Goal: Task Accomplishment & Management: Complete application form

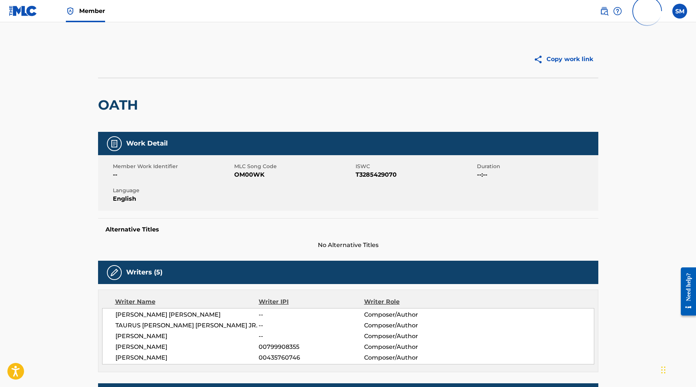
click at [252, 170] on span "OM00WK" at bounding box center [293, 174] width 119 height 9
copy span "OM00WK"
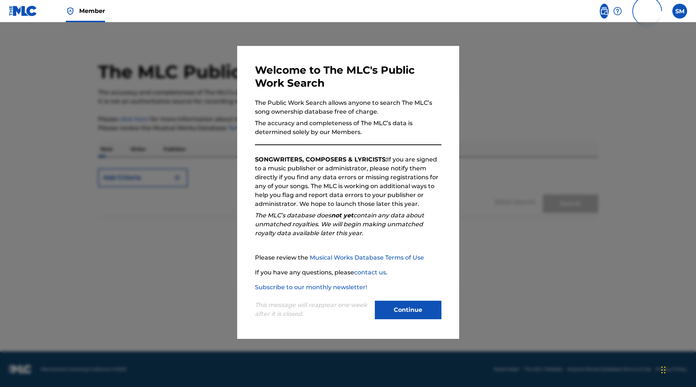
click at [125, 188] on div at bounding box center [348, 215] width 696 height 387
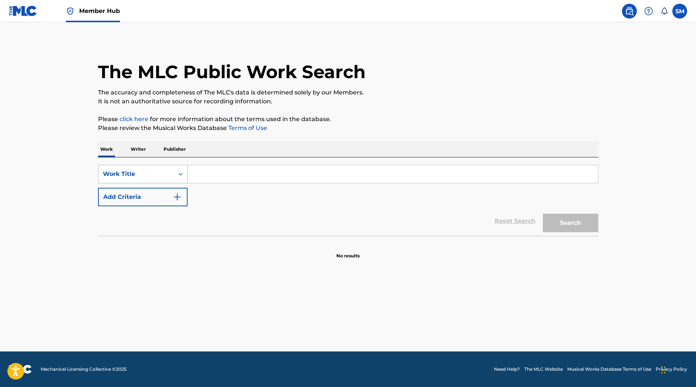
click at [134, 175] on div "Work Title" at bounding box center [136, 173] width 67 height 9
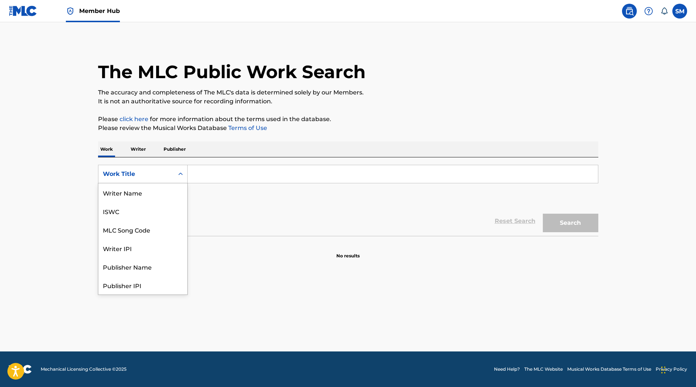
scroll to position [37, 0]
click at [134, 192] on div "MLC Song Code" at bounding box center [142, 192] width 89 height 18
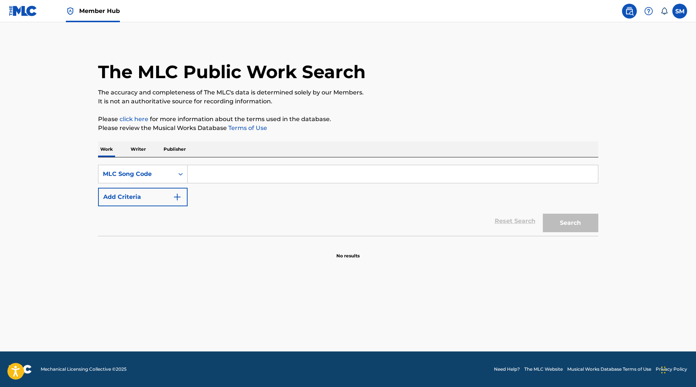
click at [230, 172] on input "Search Form" at bounding box center [393, 174] width 410 height 18
type input "OM00WK"
click at [576, 218] on button "Search" at bounding box center [570, 222] width 55 height 18
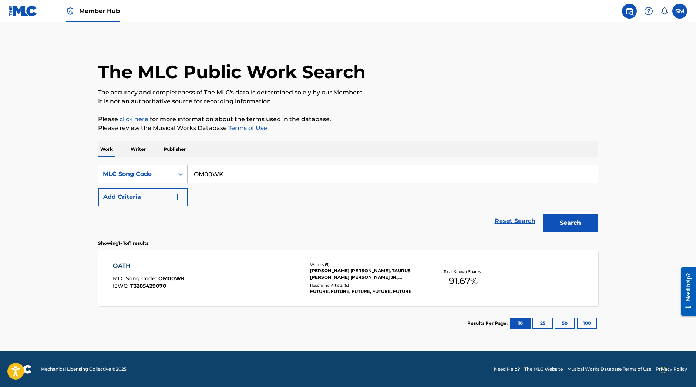
click at [368, 284] on div "Recording Artists ( 53 )" at bounding box center [366, 285] width 112 height 6
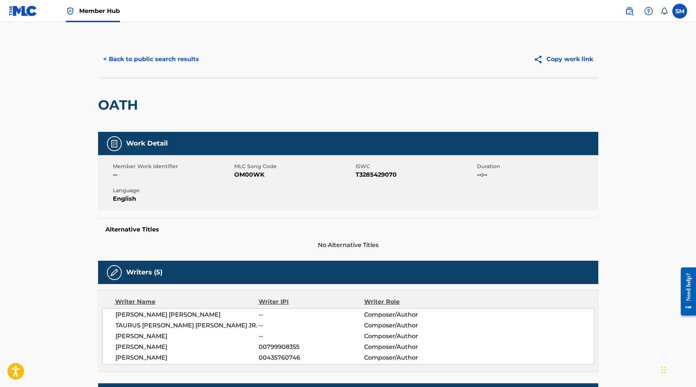
click at [253, 173] on span "OM00WK" at bounding box center [293, 174] width 119 height 9
copy span "OM00WK"
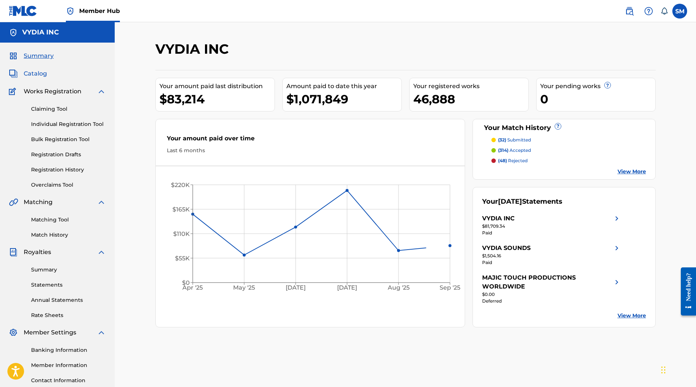
click at [34, 70] on span "Catalog" at bounding box center [35, 73] width 23 height 9
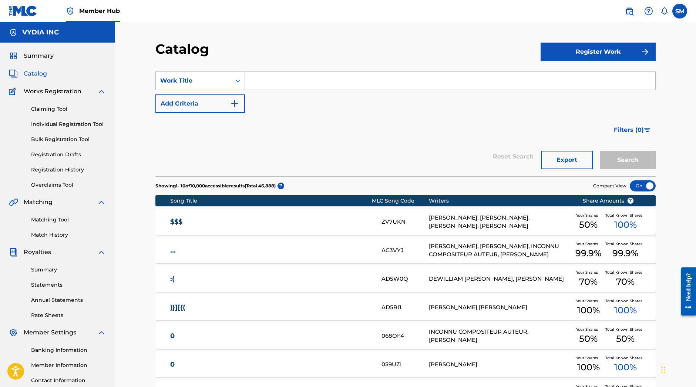
click at [58, 103] on div "Claiming Tool Individual Registration Tool Bulk Registration Tool Registration …" at bounding box center [57, 142] width 97 height 93
drag, startPoint x: 46, startPoint y: 110, endPoint x: 94, endPoint y: 9, distance: 111.5
click at [47, 110] on link "Claiming Tool" at bounding box center [68, 109] width 75 height 8
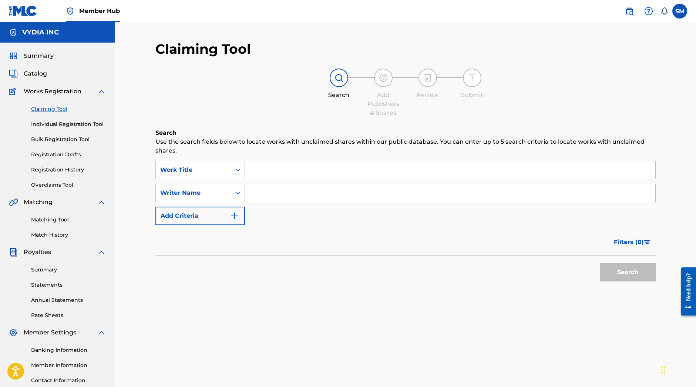
click at [208, 180] on div "SearchWithCriteria4954e3f5-567d-46c1-bd08-8ebd8add1c7f Work Title SearchWithCri…" at bounding box center [405, 193] width 500 height 64
click at [212, 163] on div "Work Title" at bounding box center [193, 170] width 75 height 14
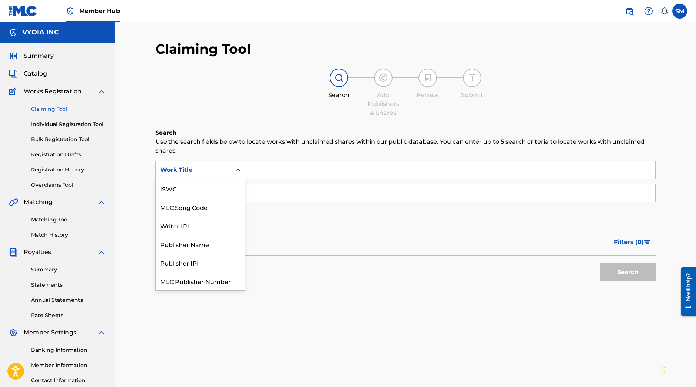
scroll to position [18, 0]
click at [207, 188] on div "MLC Song Code" at bounding box center [200, 188] width 89 height 18
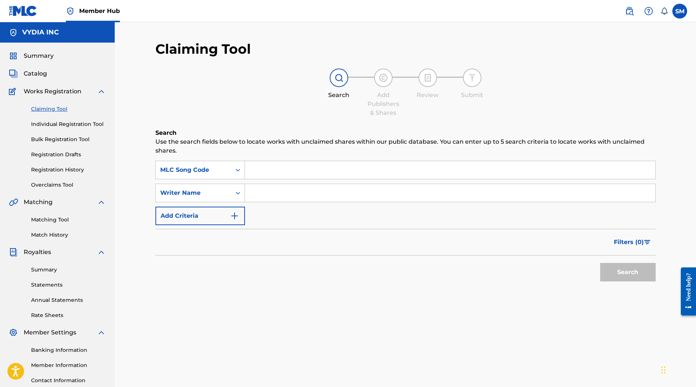
click at [307, 169] on input "Search Form" at bounding box center [450, 170] width 410 height 18
paste input "OM00WK"
type input "OM00WK"
click at [624, 273] on button "Search" at bounding box center [627, 272] width 55 height 18
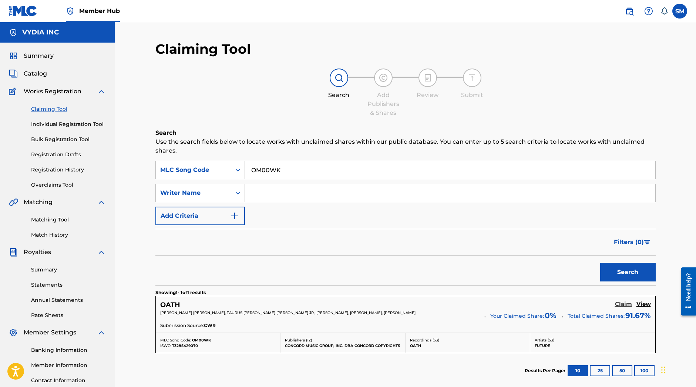
click at [625, 305] on h5 "Claim" at bounding box center [623, 303] width 17 height 7
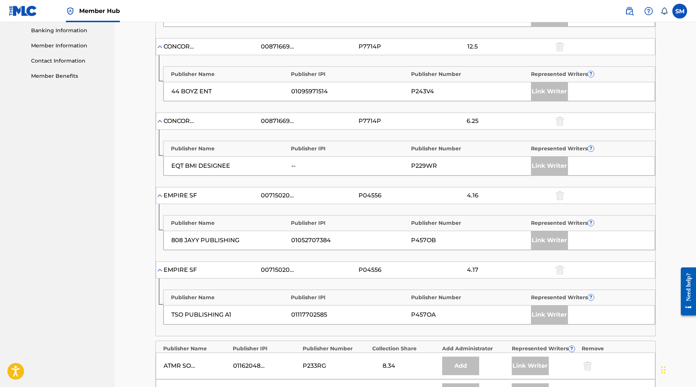
scroll to position [517, 0]
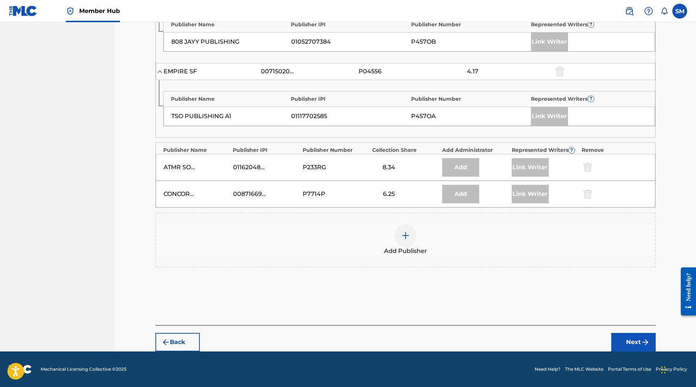
click at [393, 230] on div "Add Publisher" at bounding box center [405, 239] width 499 height 31
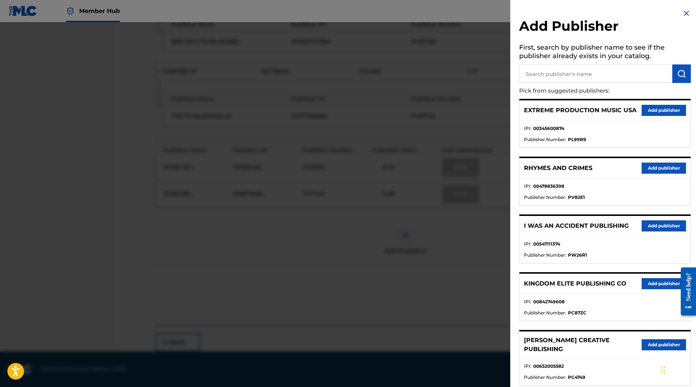
click at [605, 69] on input "text" at bounding box center [595, 73] width 153 height 18
paste input "MUSIC FOR GT"
type input "MUSIC FOR GT"
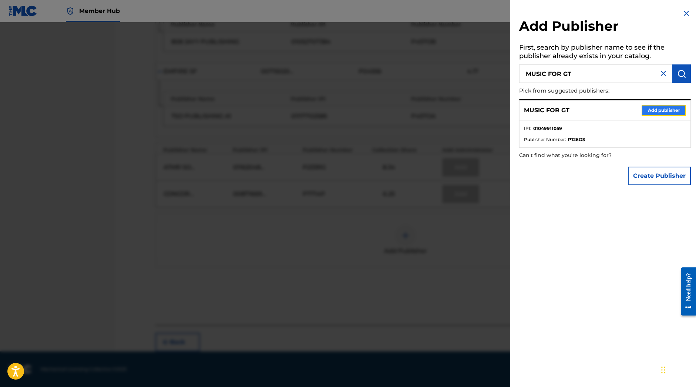
click at [664, 107] on button "Add publisher" at bounding box center [663, 110] width 44 height 11
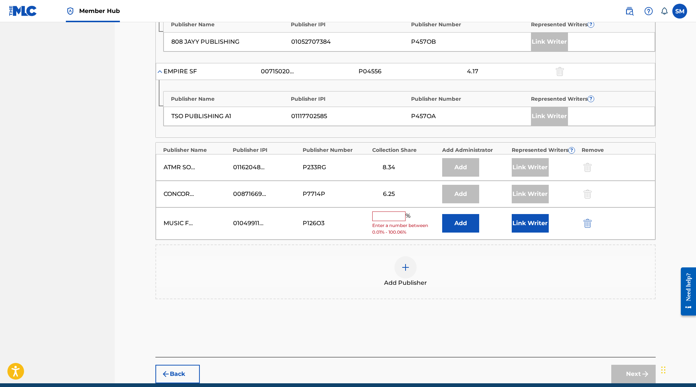
click at [396, 217] on input "text" at bounding box center [388, 216] width 33 height 10
click at [463, 219] on button "Add" at bounding box center [460, 223] width 37 height 18
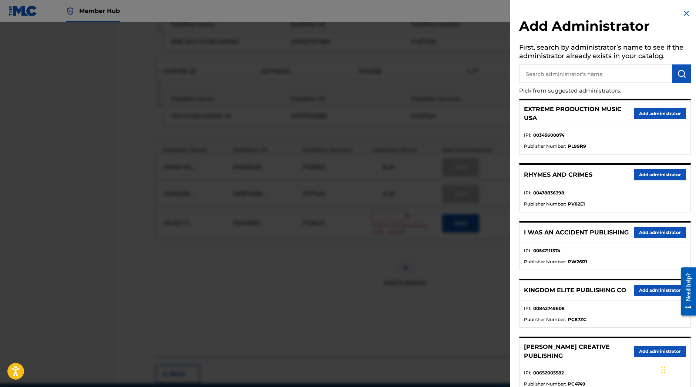
click at [574, 80] on input "text" at bounding box center [595, 73] width 153 height 18
type input "songs of vydia"
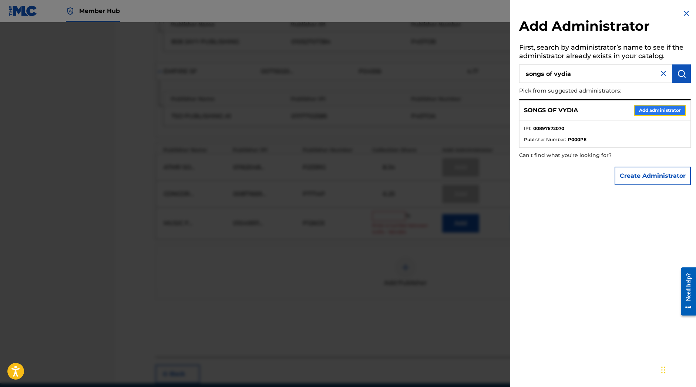
click at [659, 107] on button "Add administrator" at bounding box center [660, 110] width 52 height 11
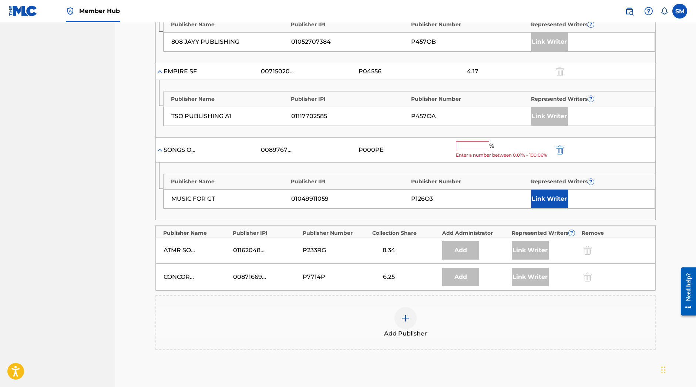
click at [468, 148] on input "text" at bounding box center [472, 146] width 33 height 10
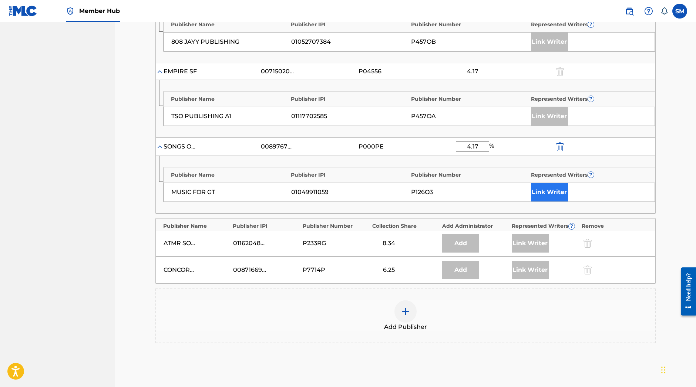
type input "4.17"
click at [543, 195] on button "Link Writer" at bounding box center [549, 192] width 37 height 18
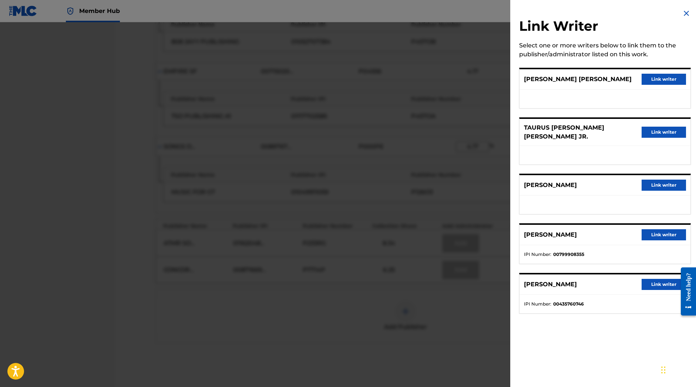
click at [462, 327] on div at bounding box center [348, 215] width 696 height 387
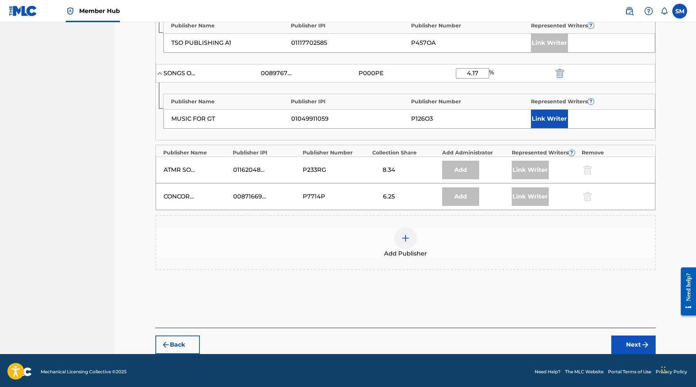
scroll to position [593, 0]
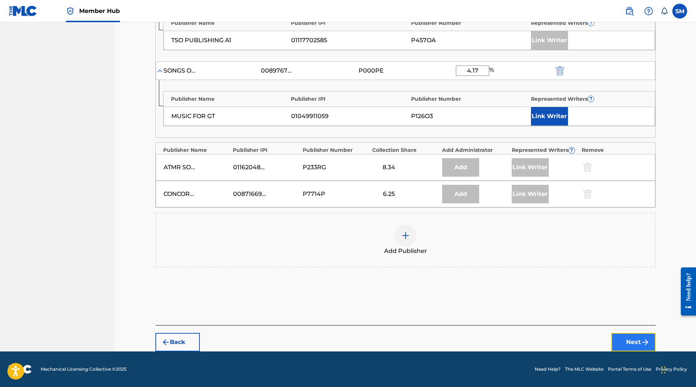
click at [634, 339] on button "Next" at bounding box center [633, 342] width 44 height 18
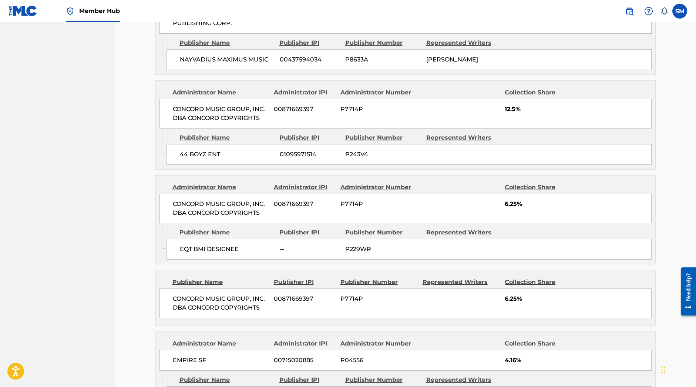
scroll to position [699, 0]
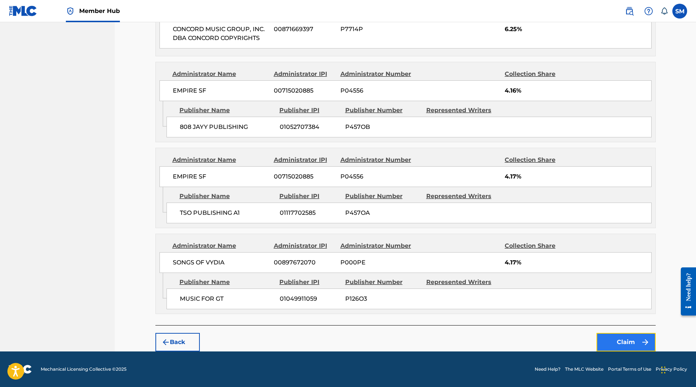
click at [623, 339] on button "Claim" at bounding box center [625, 342] width 59 height 18
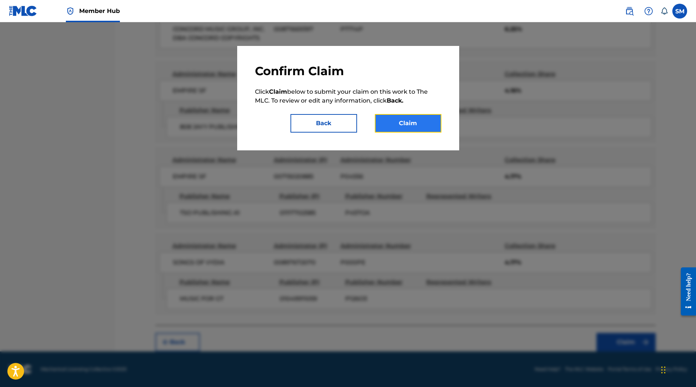
click at [405, 125] on button "Claim" at bounding box center [408, 123] width 67 height 18
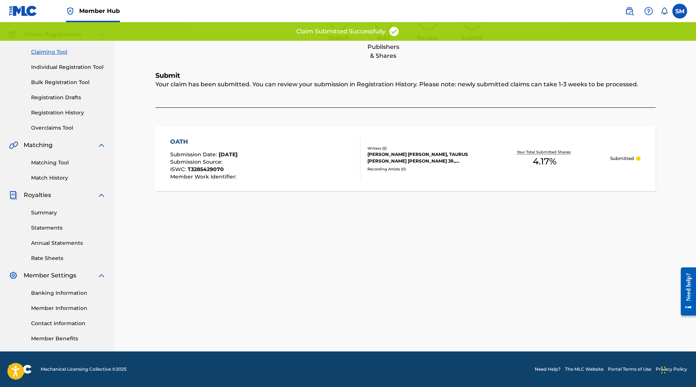
scroll to position [57, 0]
